Goal: Task Accomplishment & Management: Use online tool/utility

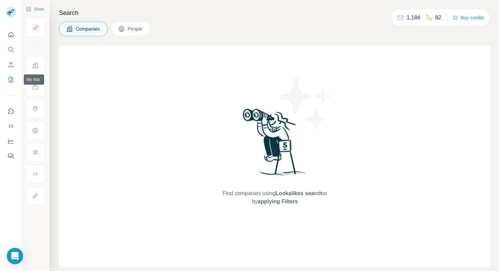
click at [9, 81] on icon "My lists" at bounding box center [10, 79] width 7 height 7
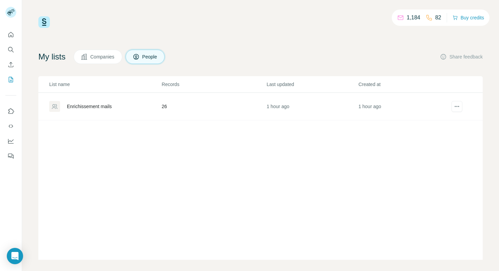
click at [96, 106] on div "Enrichissement mails" at bounding box center [89, 106] width 45 height 7
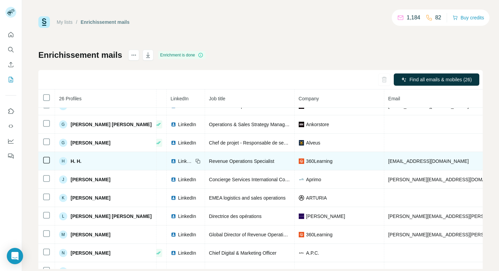
scroll to position [267, 0]
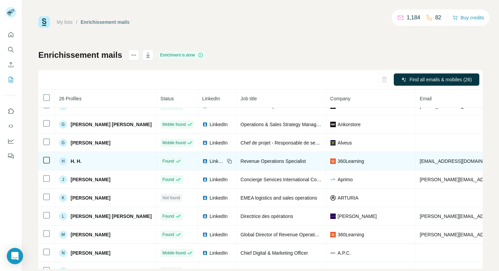
click at [215, 161] on span "LinkedIn" at bounding box center [217, 161] width 15 height 7
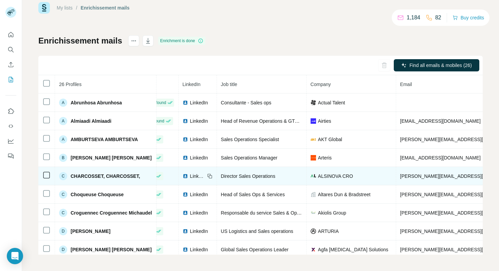
scroll to position [0, 0]
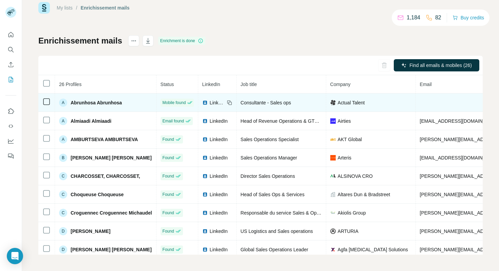
click at [218, 100] on span "LinkedIn" at bounding box center [217, 102] width 15 height 7
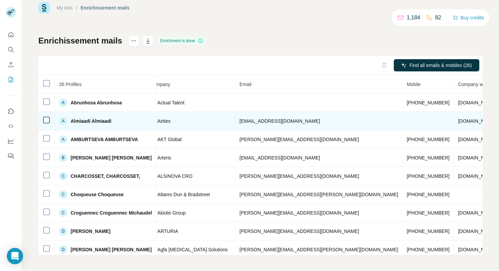
scroll to position [0, 182]
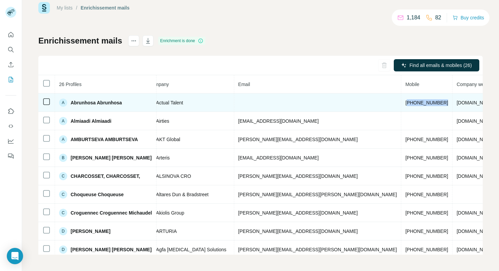
drag, startPoint x: 330, startPoint y: 102, endPoint x: 363, endPoint y: 101, distance: 33.3
click at [363, 101] on tr "A Abrunhosa Abrunhosa Mobile found LinkedIn Consultante - Sales ops Actual Tale…" at bounding box center [239, 102] width 765 height 18
copy span "33663111319"
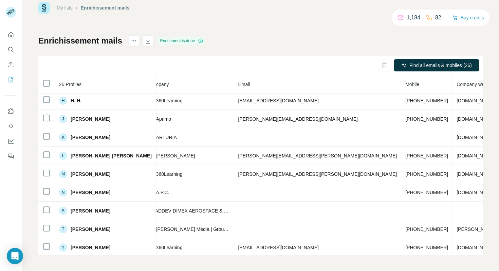
scroll to position [316, 182]
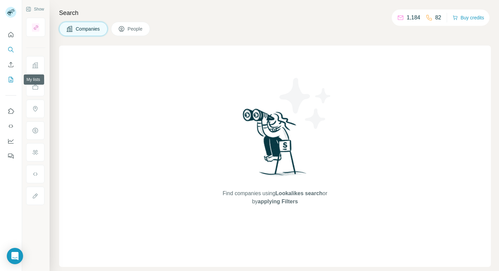
click at [8, 81] on icon "My lists" at bounding box center [10, 79] width 7 height 7
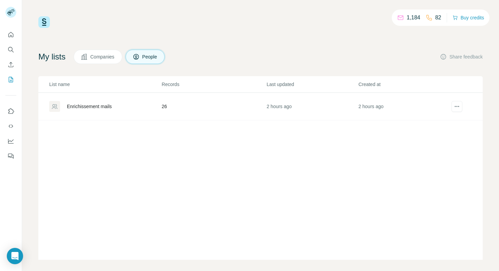
click at [114, 109] on div "Enrichissement mails" at bounding box center [105, 106] width 112 height 11
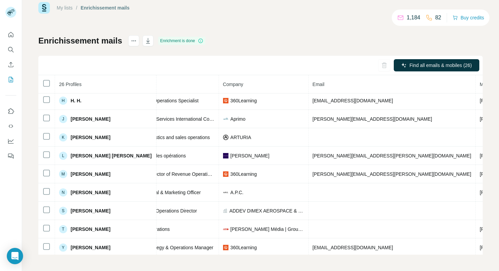
scroll to position [316, 107]
